Goal: Task Accomplishment & Management: Use online tool/utility

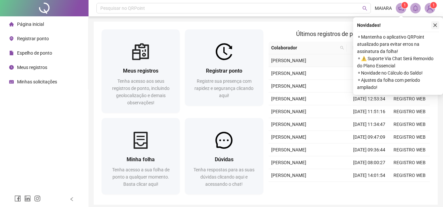
click at [202, 48] on div at bounding box center [224, 51] width 78 height 17
click at [436, 26] on icon "close" at bounding box center [435, 26] width 4 height 4
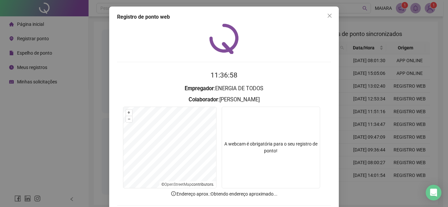
scroll to position [34, 0]
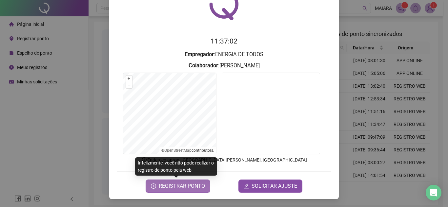
click at [176, 187] on span "REGISTRAR PONTO" at bounding box center [182, 187] width 46 height 8
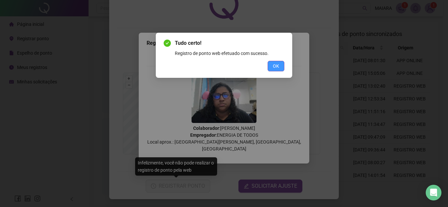
click at [281, 64] on button "OK" at bounding box center [275, 66] width 17 height 10
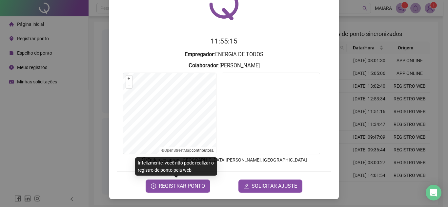
click at [173, 186] on span "REGISTRAR PONTO" at bounding box center [182, 187] width 46 height 8
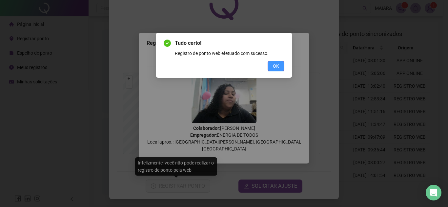
click at [274, 65] on span "OK" at bounding box center [276, 66] width 6 height 7
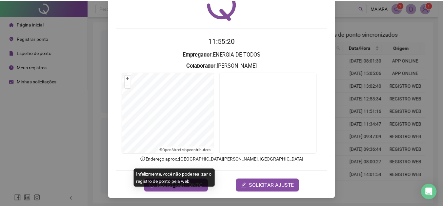
scroll to position [0, 0]
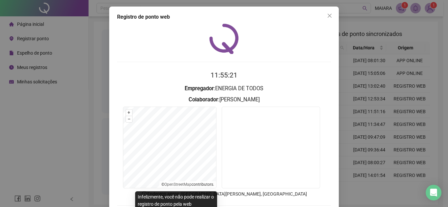
drag, startPoint x: 327, startPoint y: 16, endPoint x: 76, endPoint y: 0, distance: 251.6
click at [327, 16] on icon "close" at bounding box center [329, 16] width 4 height 4
